Goal: Information Seeking & Learning: Learn about a topic

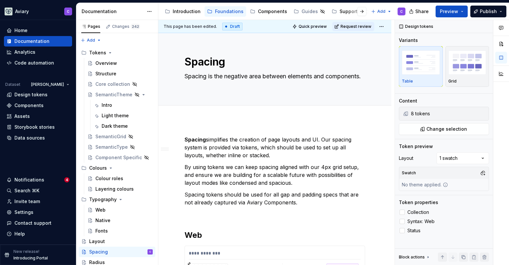
scroll to position [539, 0]
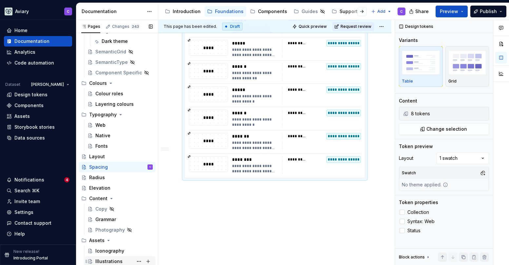
type textarea "*"
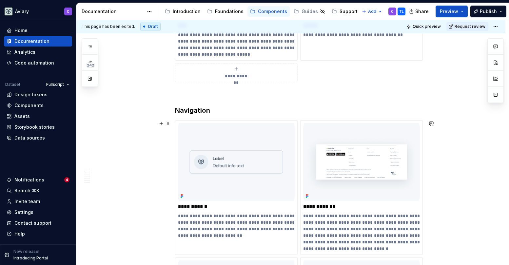
scroll to position [436, 0]
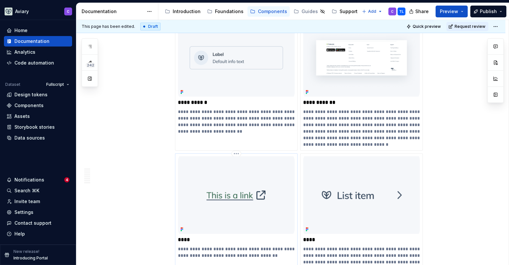
click at [234, 188] on img at bounding box center [236, 195] width 117 height 78
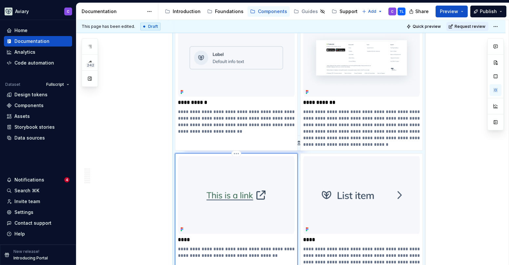
click at [234, 188] on img at bounding box center [236, 195] width 117 height 78
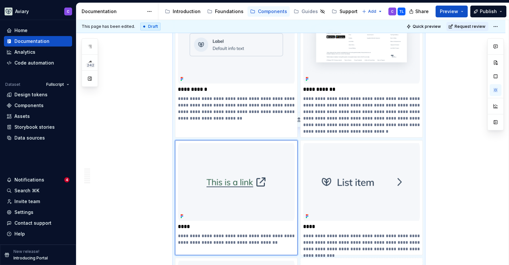
scroll to position [463, 0]
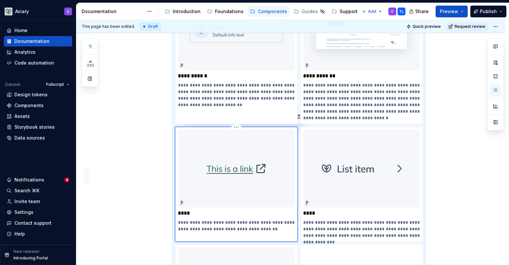
click at [251, 173] on img at bounding box center [236, 169] width 117 height 78
click at [237, 147] on img at bounding box center [236, 169] width 117 height 78
click at [212, 218] on div "**********" at bounding box center [236, 181] width 117 height 103
click at [130, 172] on div "**********" at bounding box center [292, 142] width 432 height 245
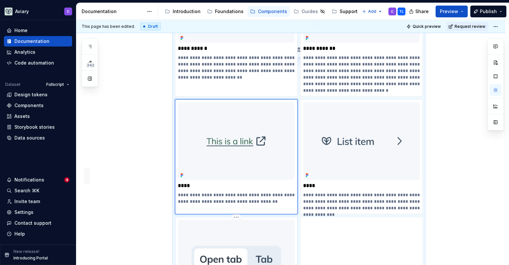
scroll to position [530, 0]
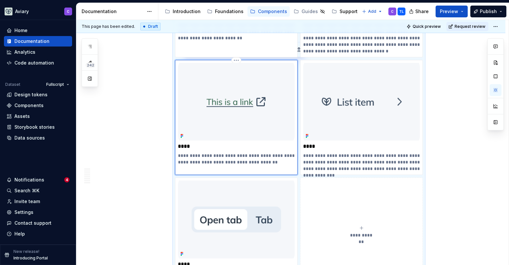
click at [197, 154] on p "**********" at bounding box center [236, 158] width 117 height 13
click at [220, 138] on img at bounding box center [236, 102] width 117 height 78
click at [89, 78] on button "button" at bounding box center [90, 79] width 12 height 12
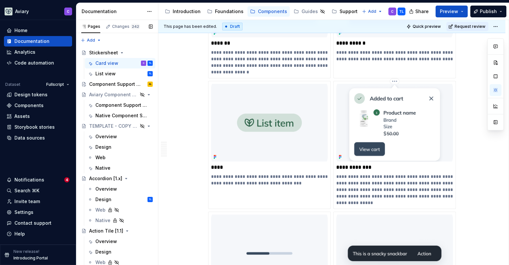
scroll to position [1954, 0]
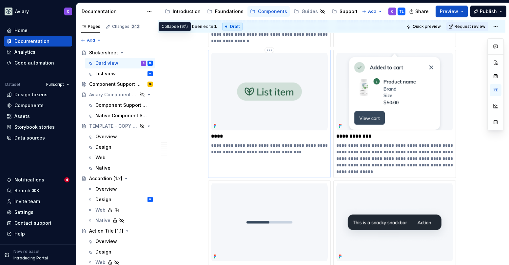
type textarea "*"
type input "Pill"
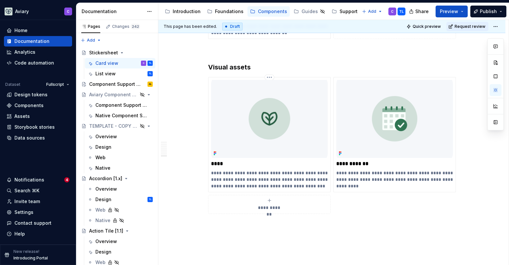
scroll to position [3114, 0]
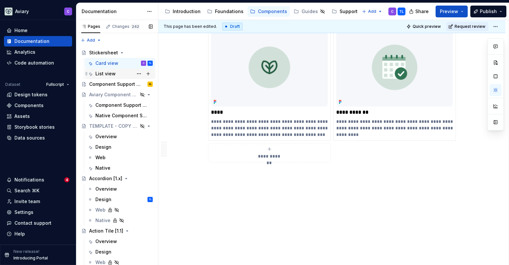
click at [115, 74] on div "List view TL" at bounding box center [123, 73] width 57 height 9
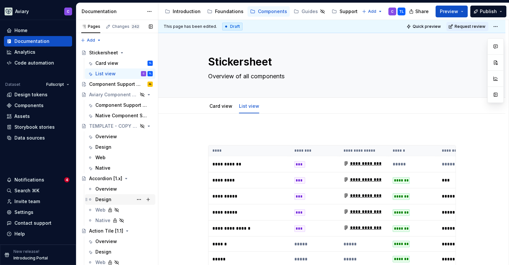
click at [115, 195] on div "Design TL" at bounding box center [123, 199] width 57 height 9
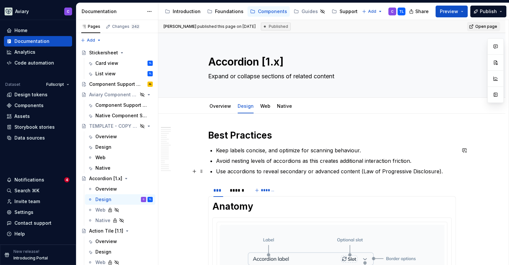
type textarea "*"
click at [445, 171] on p "Use accordions to reveal secondary or advanced content (Law of Progressive Disc…" at bounding box center [336, 171] width 240 height 8
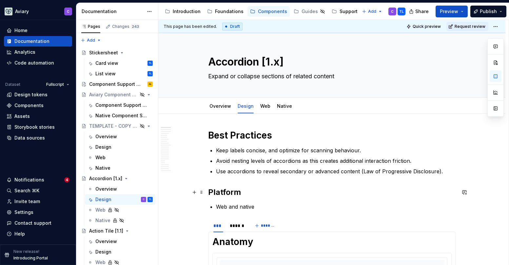
scroll to position [92, 0]
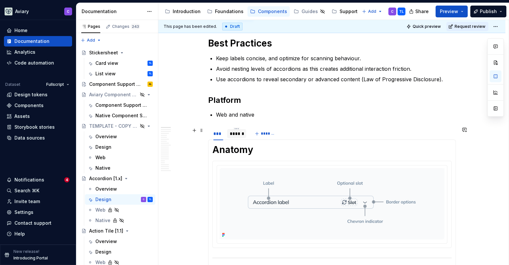
click at [239, 134] on div "******" at bounding box center [237, 133] width 14 height 7
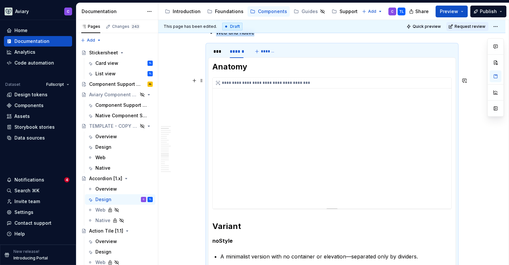
scroll to position [174, 0]
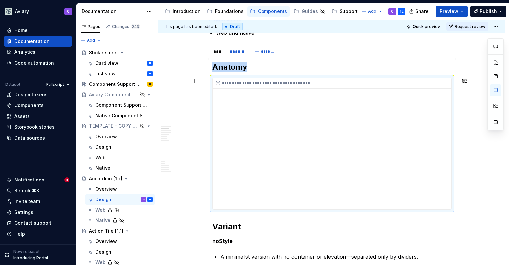
click at [443, 183] on div "**********" at bounding box center [332, 143] width 239 height 131
click at [440, 184] on div "**********" at bounding box center [332, 143] width 239 height 131
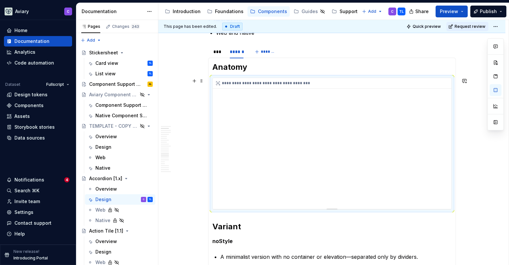
click at [440, 184] on div "**********" at bounding box center [332, 143] width 239 height 131
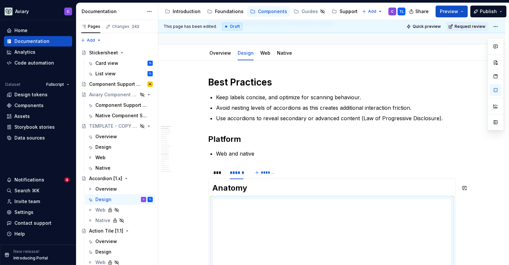
scroll to position [51, 0]
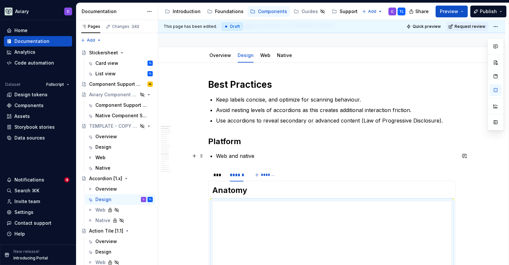
click at [262, 157] on p "Web and native" at bounding box center [336, 156] width 240 height 8
click at [218, 174] on div "***" at bounding box center [218, 175] width 10 height 7
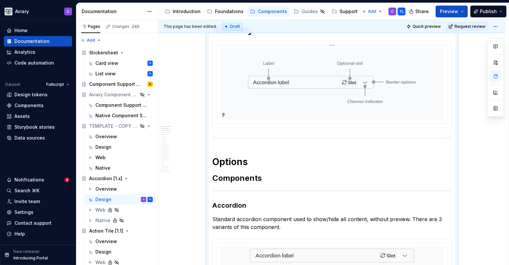
scroll to position [92, 0]
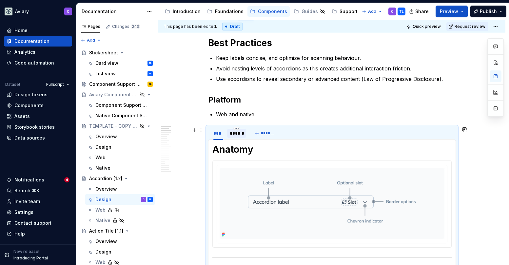
click at [238, 132] on div "******" at bounding box center [237, 133] width 14 height 7
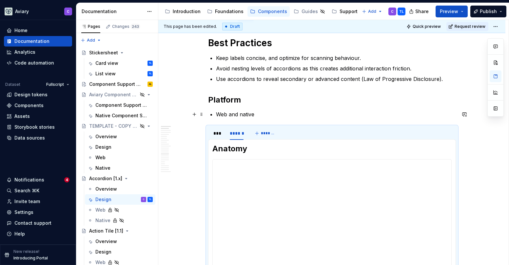
click at [259, 113] on p "Web and native" at bounding box center [336, 114] width 240 height 8
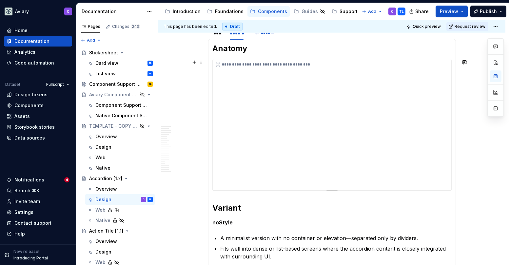
scroll to position [186, 0]
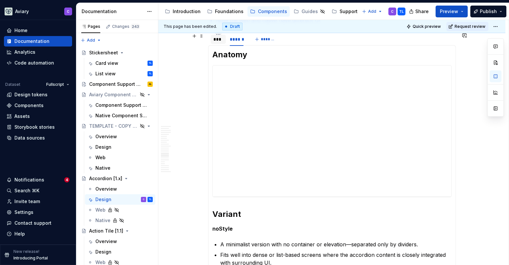
click at [216, 40] on div "***" at bounding box center [218, 39] width 10 height 7
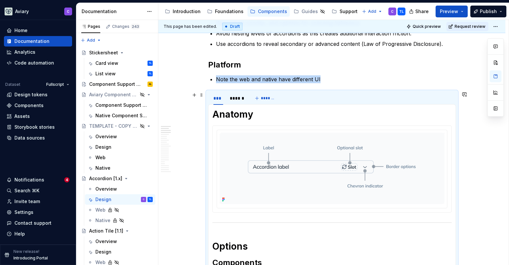
scroll to position [120, 0]
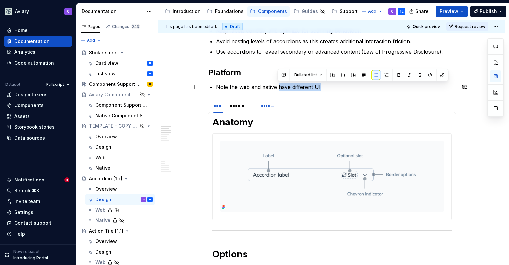
drag, startPoint x: 333, startPoint y: 87, endPoint x: 278, endPoint y: 88, distance: 55.1
click at [278, 88] on p "Note the web and native have different UI" at bounding box center [336, 87] width 240 height 8
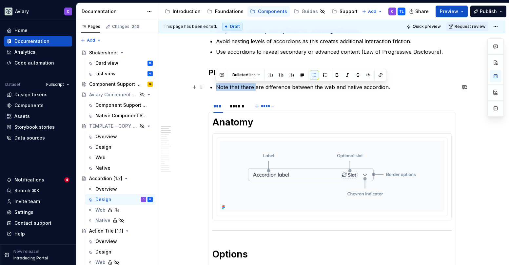
drag, startPoint x: 253, startPoint y: 88, endPoint x: 217, endPoint y: 88, distance: 36.7
click at [217, 88] on p "Note that there are difference between the web and native accordion." at bounding box center [336, 87] width 240 height 8
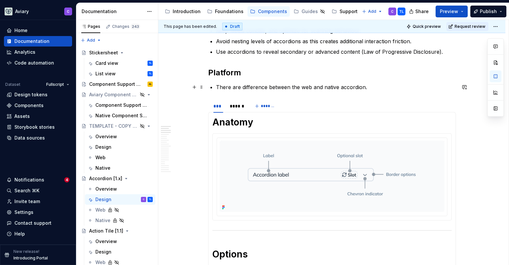
click at [265, 89] on p "There are difference between the web and native accordion." at bounding box center [336, 87] width 240 height 8
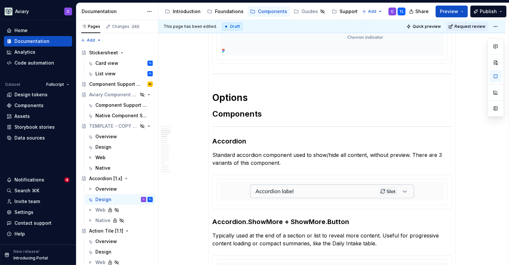
scroll to position [37, 0]
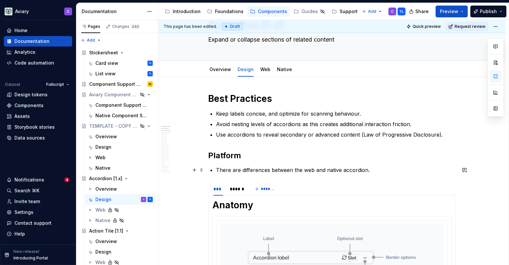
click at [376, 171] on p "There are differences between the web and native accordion." at bounding box center [336, 170] width 240 height 8
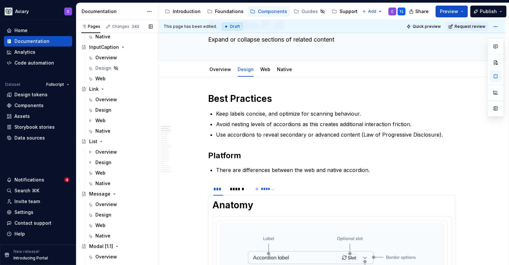
scroll to position [1115, 0]
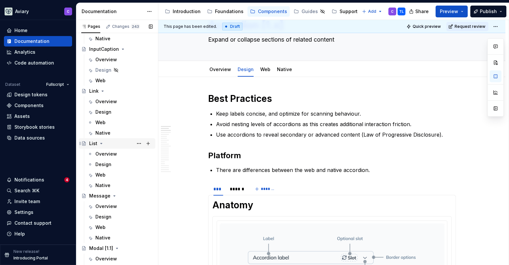
click at [126, 143] on div "List" at bounding box center [121, 143] width 64 height 9
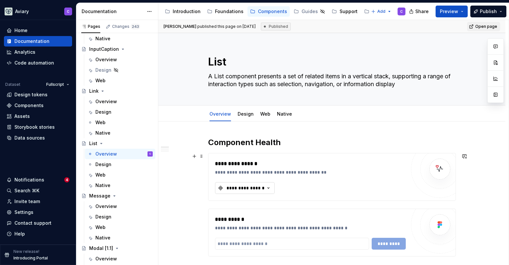
type textarea "*"
click at [237, 191] on div "**********" at bounding box center [245, 188] width 39 height 7
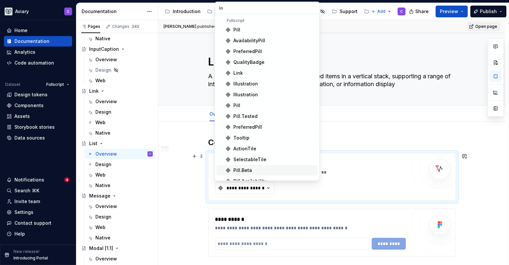
type input "list"
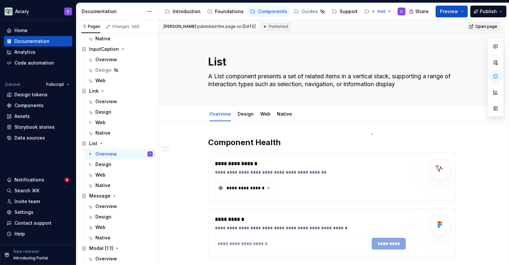
click at [372, 134] on div "**********" at bounding box center [333, 142] width 350 height 245
click at [248, 117] on div "Design" at bounding box center [246, 114] width 16 height 7
click at [247, 116] on link "Design" at bounding box center [246, 114] width 16 height 6
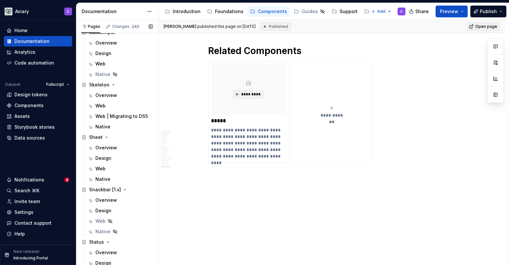
scroll to position [2083, 0]
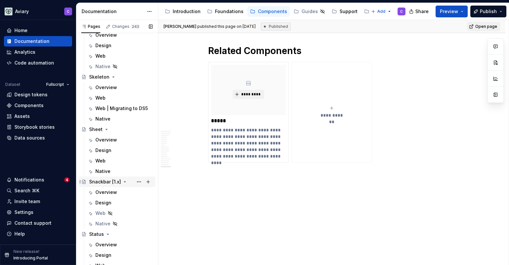
click at [107, 181] on div "Snackbar [1.x]" at bounding box center [105, 182] width 32 height 7
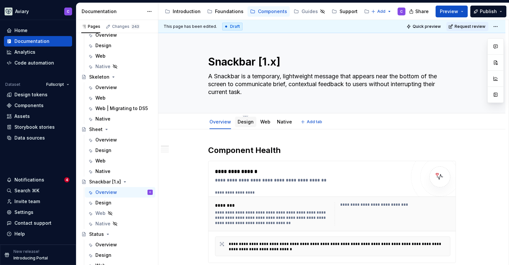
click at [246, 122] on link "Design" at bounding box center [246, 122] width 16 height 6
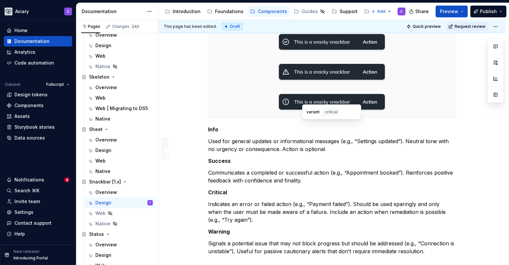
scroll to position [404, 0]
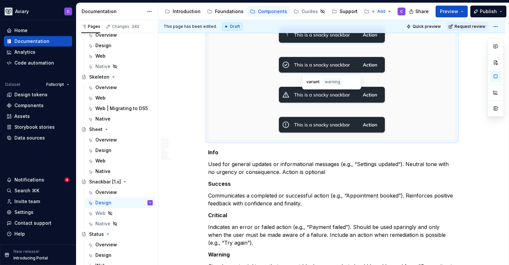
click at [405, 92] on div at bounding box center [331, 97] width 247 height 28
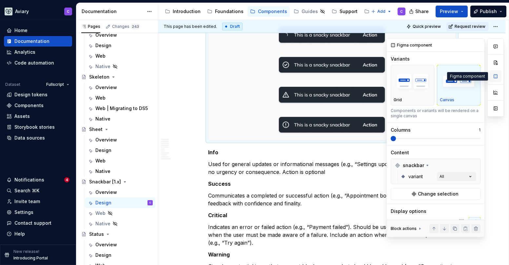
click at [495, 80] on button "button" at bounding box center [496, 76] width 12 height 12
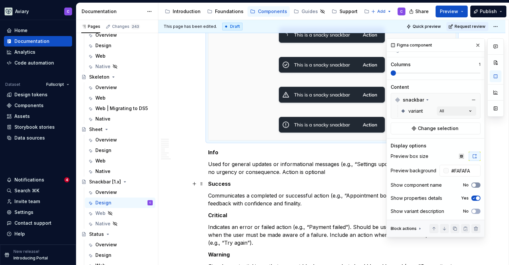
click at [472, 183] on span "button" at bounding box center [474, 185] width 4 height 4
click at [472, 183] on icon "button" at bounding box center [473, 185] width 5 height 4
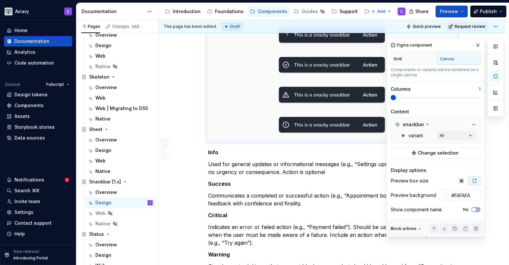
scroll to position [0, 0]
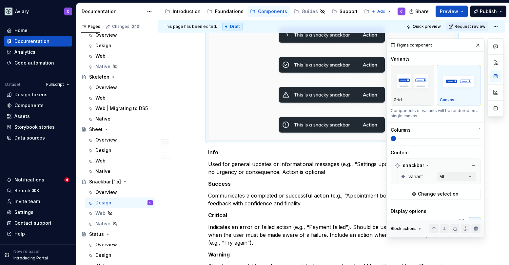
click at [411, 86] on img "button" at bounding box center [413, 81] width 38 height 24
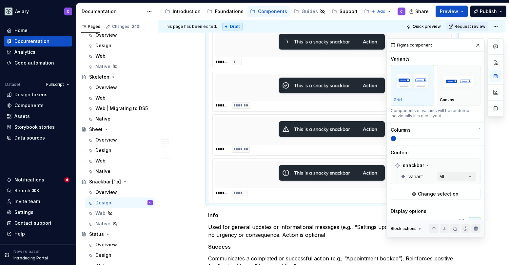
click at [476, 47] on button "button" at bounding box center [477, 45] width 9 height 9
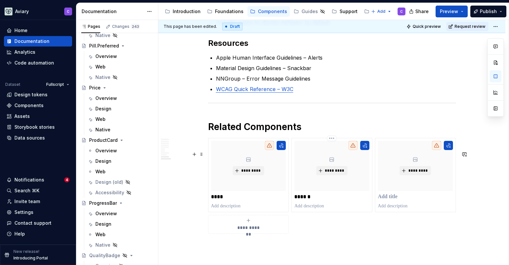
scroll to position [1472, 0]
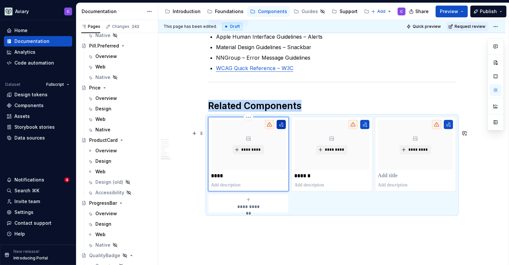
click at [278, 129] on button "button" at bounding box center [281, 124] width 9 height 9
type textarea "*"
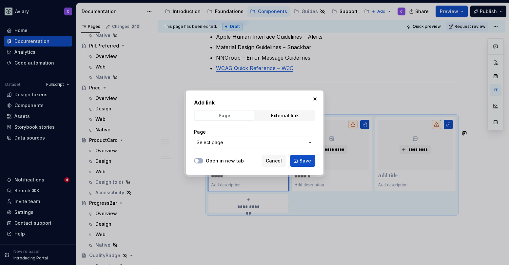
click at [258, 140] on span "Select page" at bounding box center [251, 142] width 108 height 7
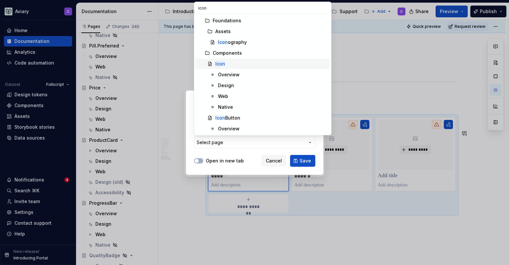
type input "icon"
click at [233, 64] on div "Icon" at bounding box center [271, 64] width 112 height 7
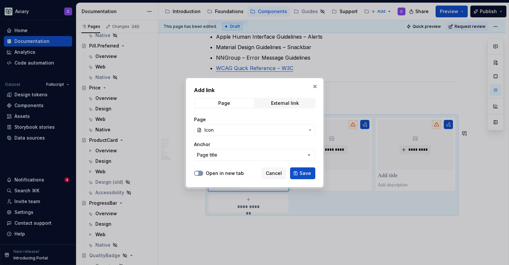
click at [199, 173] on button "Open in new tab" at bounding box center [198, 173] width 9 height 5
click at [308, 174] on span "Save" at bounding box center [304, 173] width 11 height 7
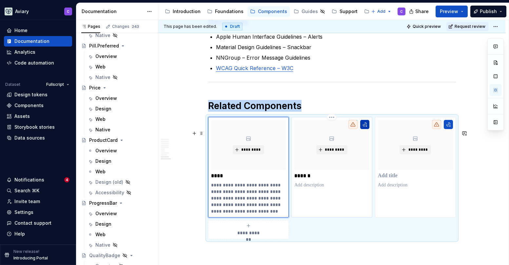
click at [363, 129] on button "button" at bounding box center [364, 124] width 9 height 9
type textarea "*"
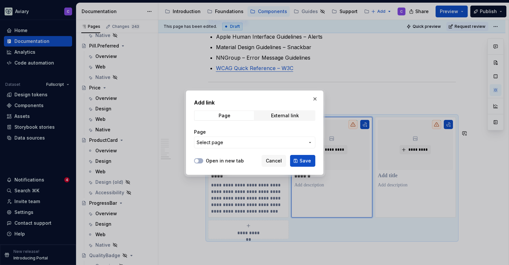
click at [259, 143] on span "Select page" at bounding box center [251, 142] width 108 height 7
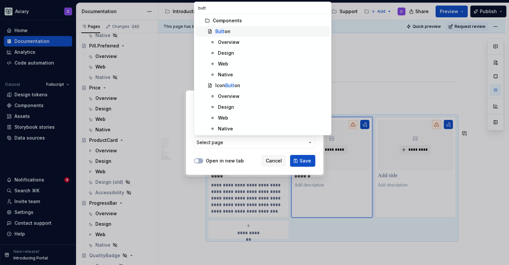
type input "butt"
click at [266, 32] on div "Butt on" at bounding box center [271, 31] width 112 height 7
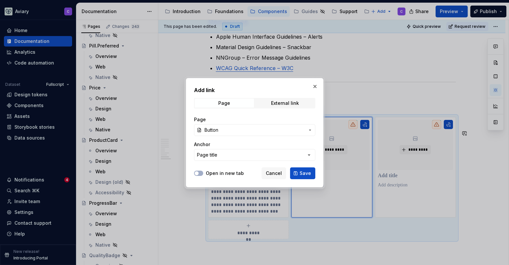
click at [231, 172] on label "Open in new tab" at bounding box center [225, 173] width 38 height 7
click at [203, 172] on button "Open in new tab" at bounding box center [198, 173] width 9 height 5
click at [300, 171] on span "Save" at bounding box center [304, 173] width 11 height 7
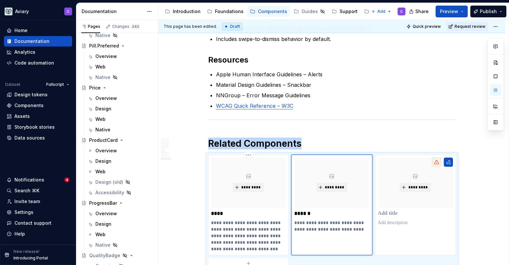
scroll to position [1562, 0]
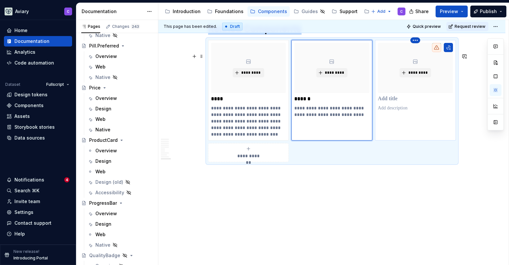
click at [415, 41] on html "Aviary C Home Documentation Analytics Code automation Dataset Fullscript Design…" at bounding box center [254, 132] width 509 height 265
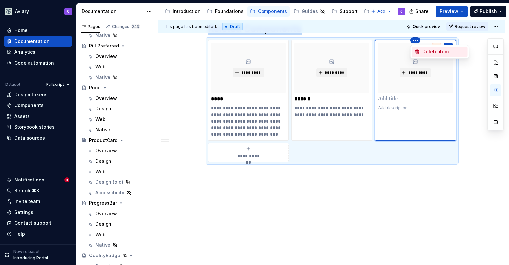
click at [424, 51] on div "Delete item" at bounding box center [443, 51] width 43 height 7
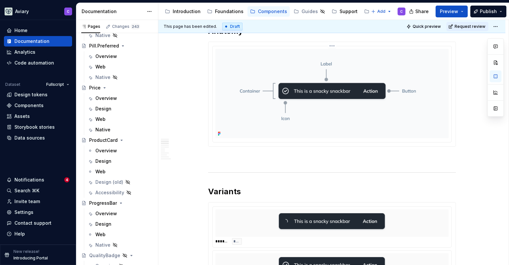
scroll to position [0, 0]
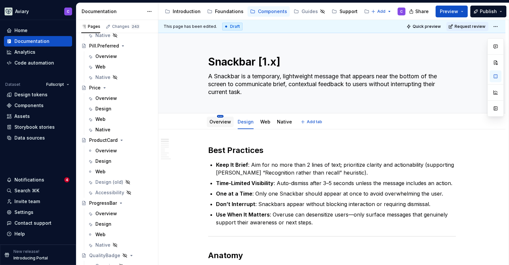
click at [220, 117] on html "Aviary C Home Documentation Analytics Code automation Dataset Fullscript Design…" at bounding box center [254, 132] width 509 height 265
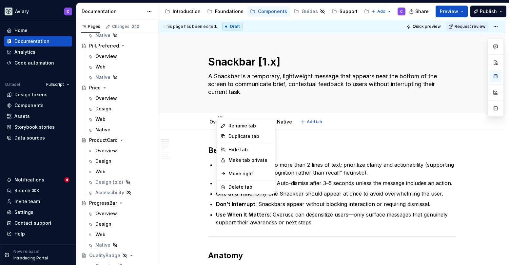
click at [217, 123] on div "Rename tab Duplicate tab Hide tab Make tab private Move right Delete tab" at bounding box center [245, 156] width 59 height 75
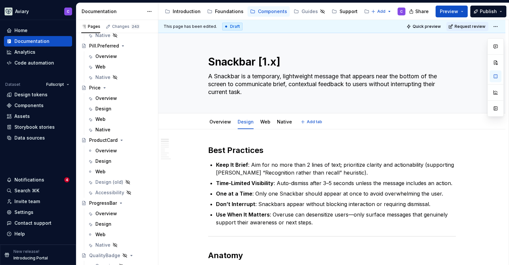
click at [208, 124] on html "Aviary C Home Documentation Analytics Code automation Dataset Fullscript Design…" at bounding box center [254, 132] width 509 height 265
click at [210, 122] on link "Overview" at bounding box center [220, 122] width 22 height 6
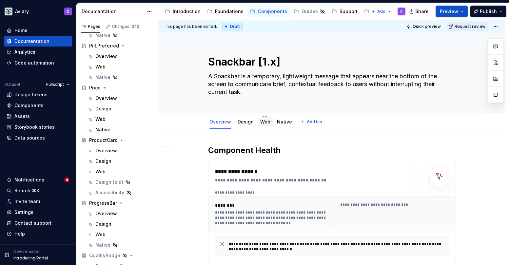
click at [264, 123] on link "Web" at bounding box center [265, 122] width 10 height 6
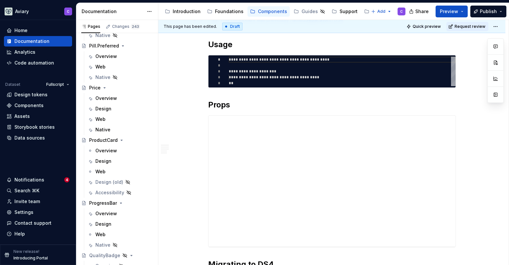
scroll to position [46, 0]
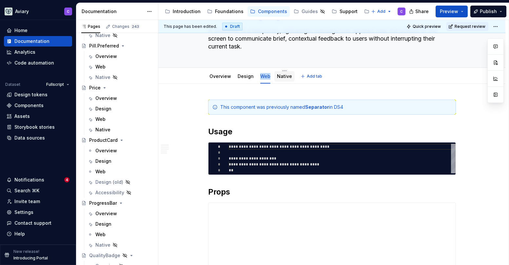
click at [286, 73] on link "Native" at bounding box center [284, 76] width 15 height 6
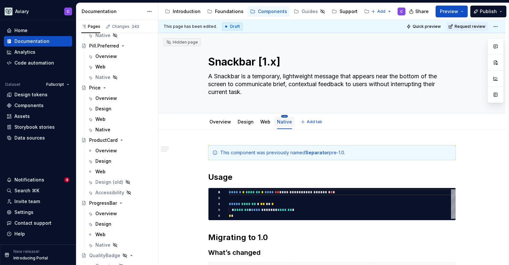
click at [281, 116] on html "Aviary C Home Documentation Analytics Code automation Dataset Fullscript Design…" at bounding box center [254, 132] width 509 height 265
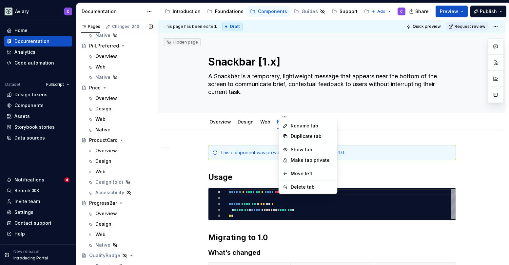
click at [132, 191] on div "Pages Changes 243 Add Accessibility guide for tree Page tree. Navigate the tree…" at bounding box center [117, 144] width 82 height 248
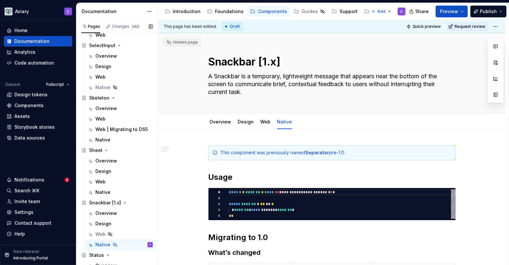
scroll to position [2089, 0]
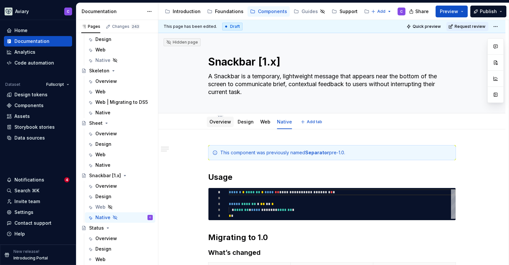
click at [217, 125] on div "Overview" at bounding box center [220, 122] width 22 height 7
click at [222, 125] on div "Overview" at bounding box center [220, 122] width 22 height 8
click at [224, 124] on link "Overview" at bounding box center [220, 122] width 22 height 6
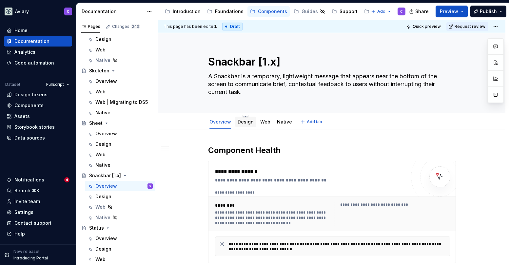
type textarea "*"
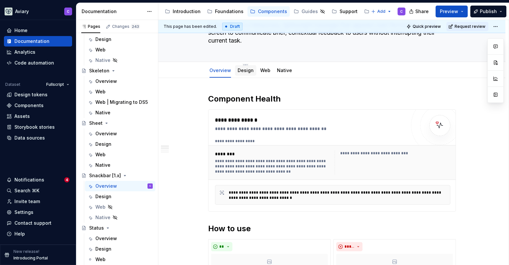
scroll to position [114, 0]
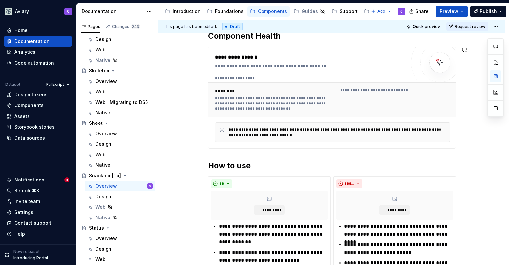
click at [221, 154] on div "**********" at bounding box center [332, 219] width 248 height 377
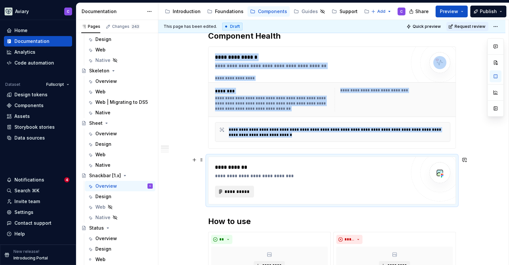
click at [241, 189] on span "**********" at bounding box center [237, 191] width 26 height 7
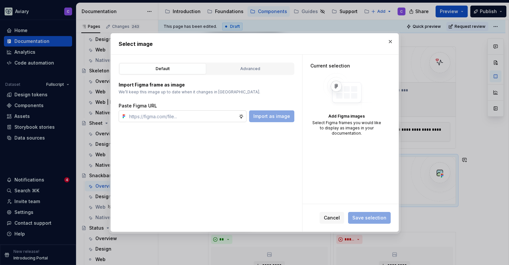
type textarea "*"
type input "[URL][DOMAIN_NAME]"
click at [280, 118] on span "Import as image" at bounding box center [271, 116] width 37 height 7
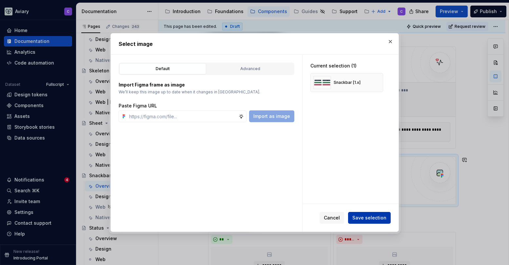
click at [365, 220] on span "Save selection" at bounding box center [369, 218] width 34 height 7
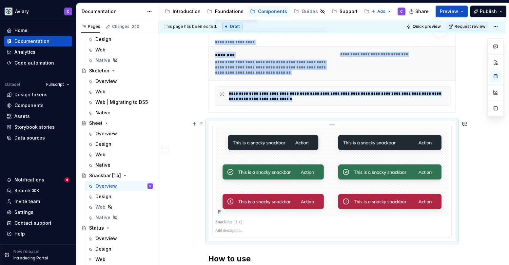
scroll to position [151, 0]
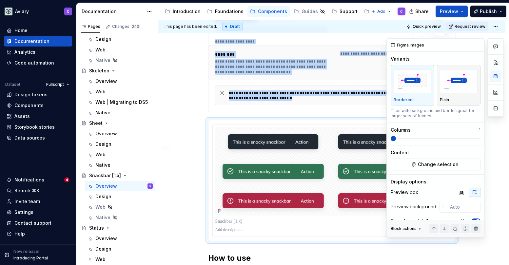
click at [457, 87] on img "button" at bounding box center [459, 81] width 38 height 24
click at [419, 89] on img "button" at bounding box center [413, 81] width 38 height 24
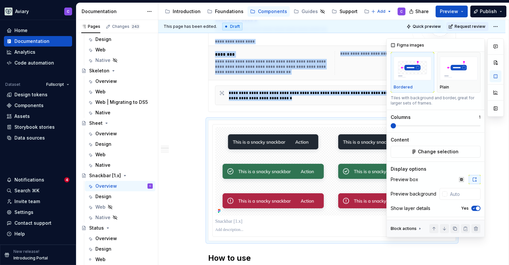
scroll to position [15, 0]
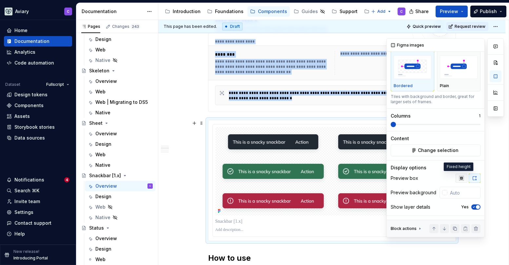
type textarea "*"
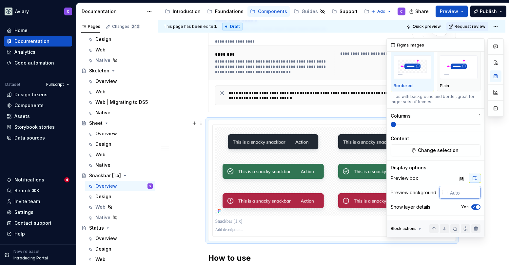
click at [457, 193] on input "text" at bounding box center [463, 193] width 33 height 12
type input "#F4F4F4"
type button "on"
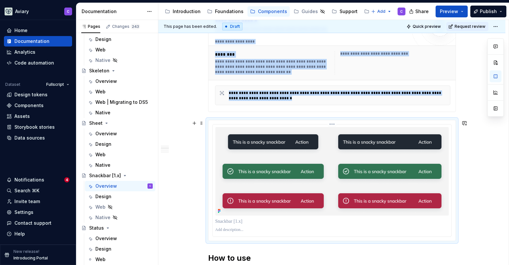
click at [431, 195] on img at bounding box center [331, 171] width 233 height 88
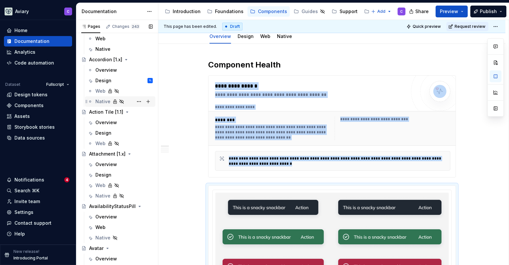
scroll to position [228, 0]
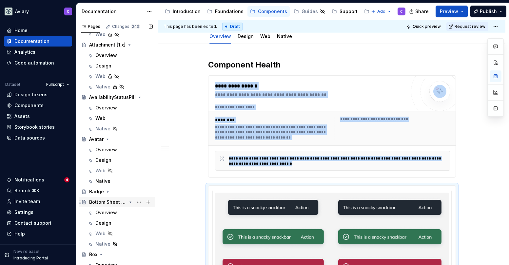
click at [123, 202] on div "Bottom Sheet [1.1]" at bounding box center [107, 202] width 37 height 7
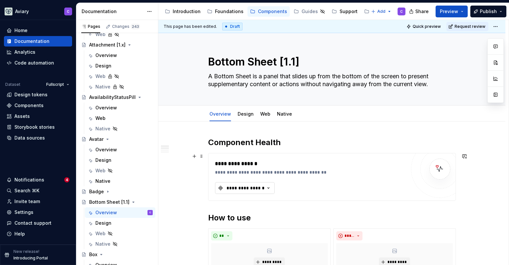
type textarea "*"
click at [258, 192] on button "**********" at bounding box center [245, 188] width 60 height 12
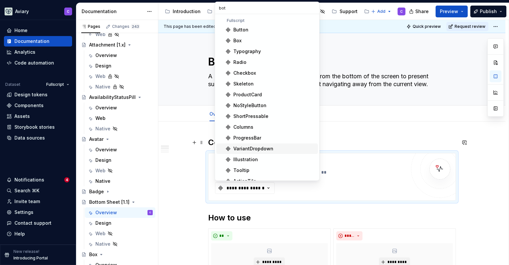
type input "[PERSON_NAME]"
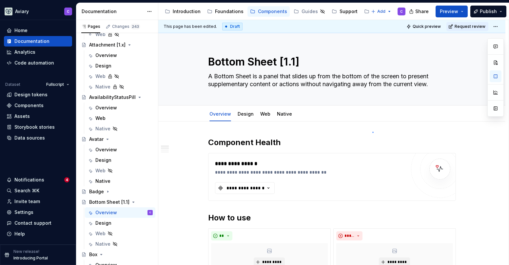
click at [372, 132] on div "**********" at bounding box center [333, 142] width 350 height 245
type textarea "*"
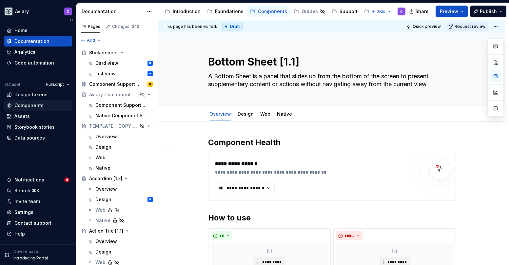
click at [29, 108] on div "Components" at bounding box center [28, 105] width 29 height 7
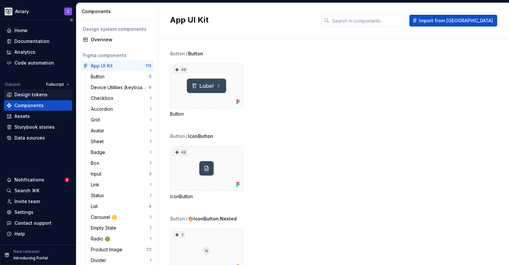
click at [39, 95] on div "Design tokens" at bounding box center [30, 94] width 33 height 7
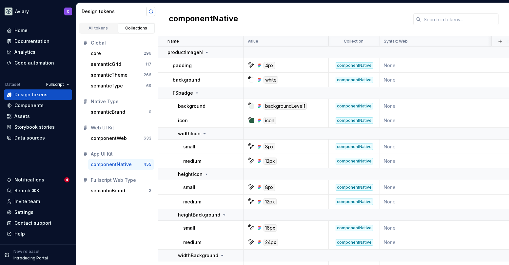
click at [150, 12] on button "button" at bounding box center [150, 11] width 9 height 9
click at [40, 106] on div "Components" at bounding box center [28, 105] width 29 height 7
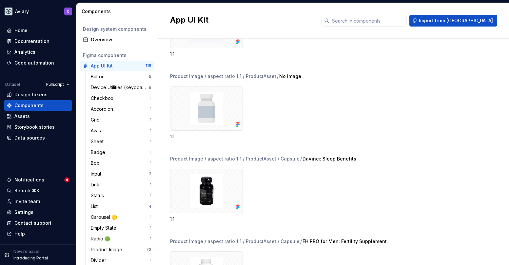
scroll to position [2444, 0]
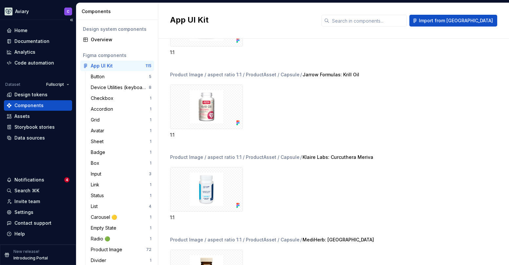
click at [48, 102] on div "Components" at bounding box center [38, 105] width 68 height 10
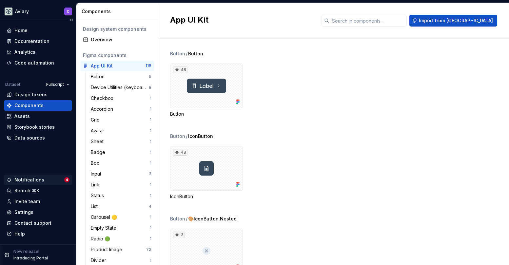
click at [27, 181] on div "Notifications" at bounding box center [29, 180] width 30 height 7
